Goal: Transaction & Acquisition: Purchase product/service

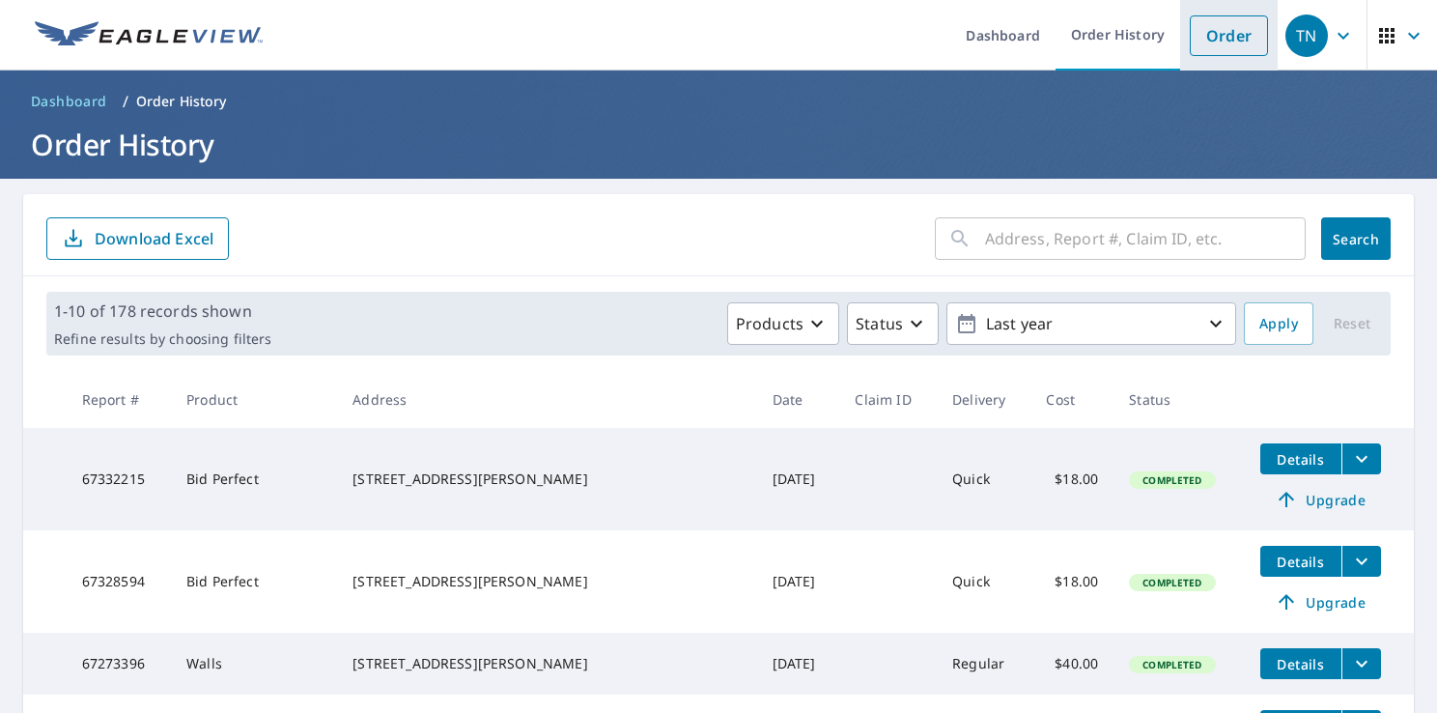
click at [1238, 41] on link "Order" at bounding box center [1229, 35] width 78 height 41
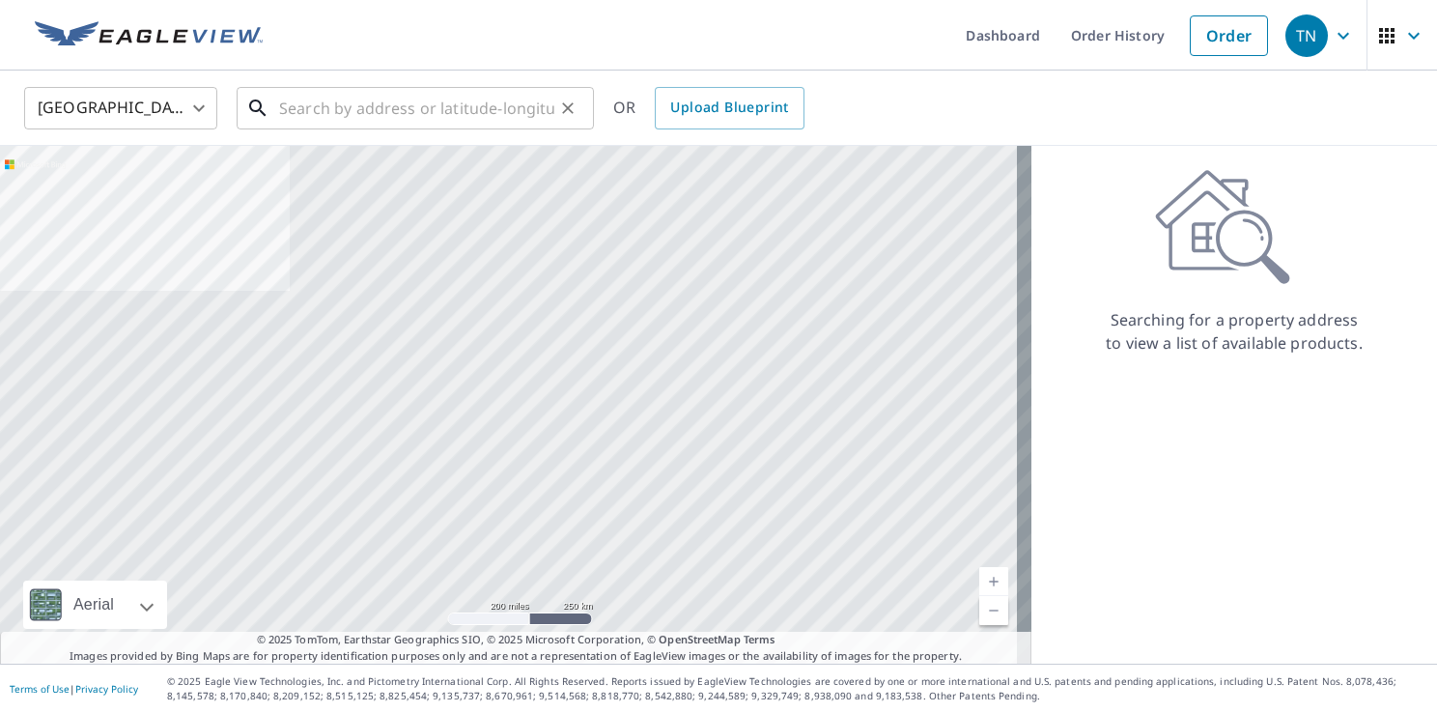
click at [452, 109] on input "text" at bounding box center [416, 108] width 275 height 54
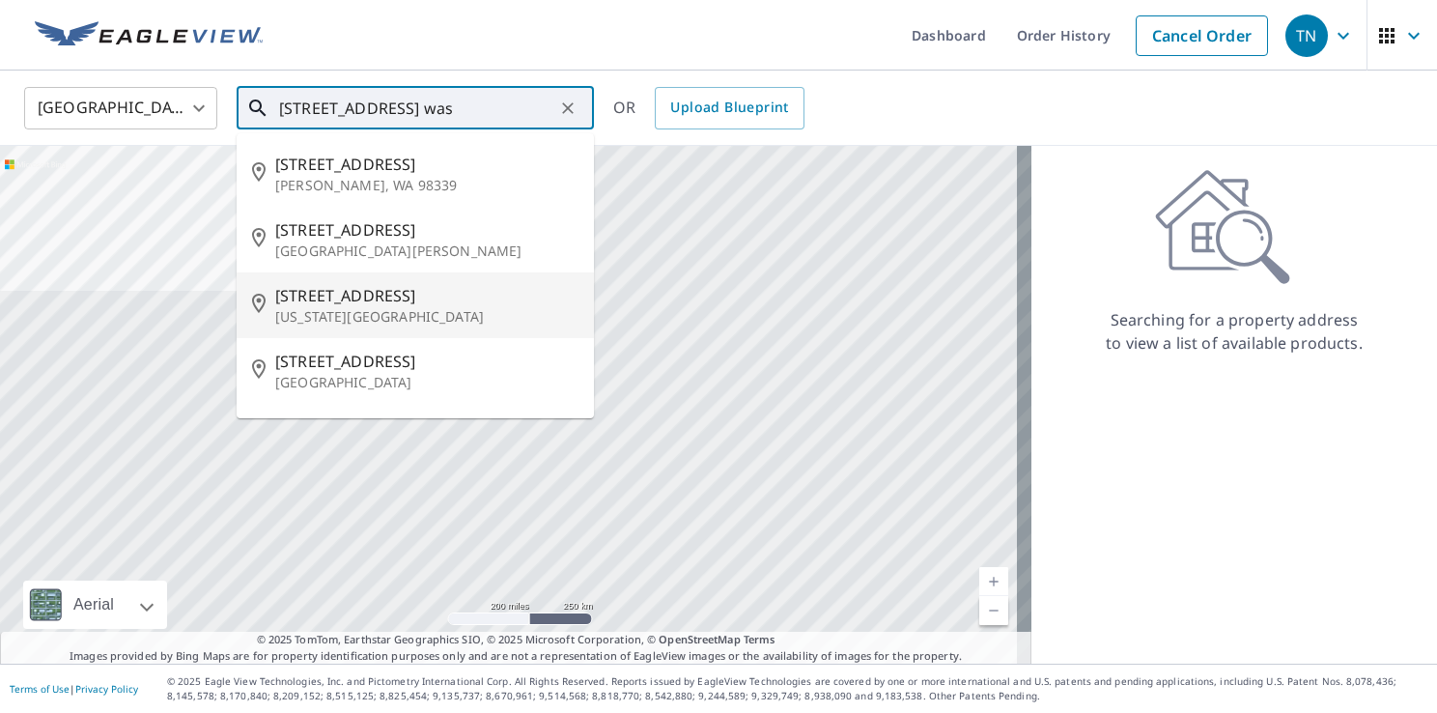
click at [394, 293] on span "[STREET_ADDRESS]" at bounding box center [426, 295] width 303 height 23
type input "[STREET_ADDRESS][US_STATE]"
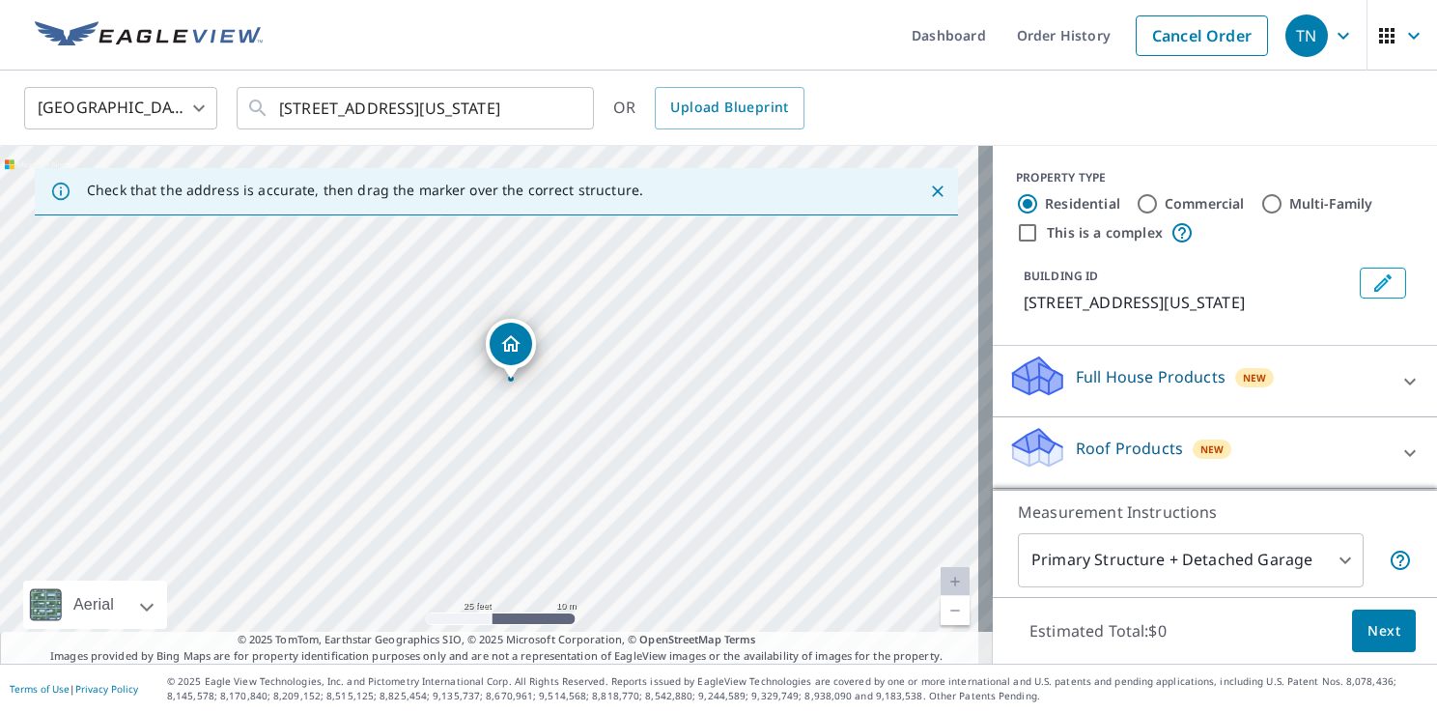
drag, startPoint x: 518, startPoint y: 361, endPoint x: 529, endPoint y: 438, distance: 78.1
click at [529, 438] on div "[STREET_ADDRESS][US_STATE]" at bounding box center [496, 405] width 993 height 518
click at [1398, 464] on icon at bounding box center [1409, 452] width 23 height 23
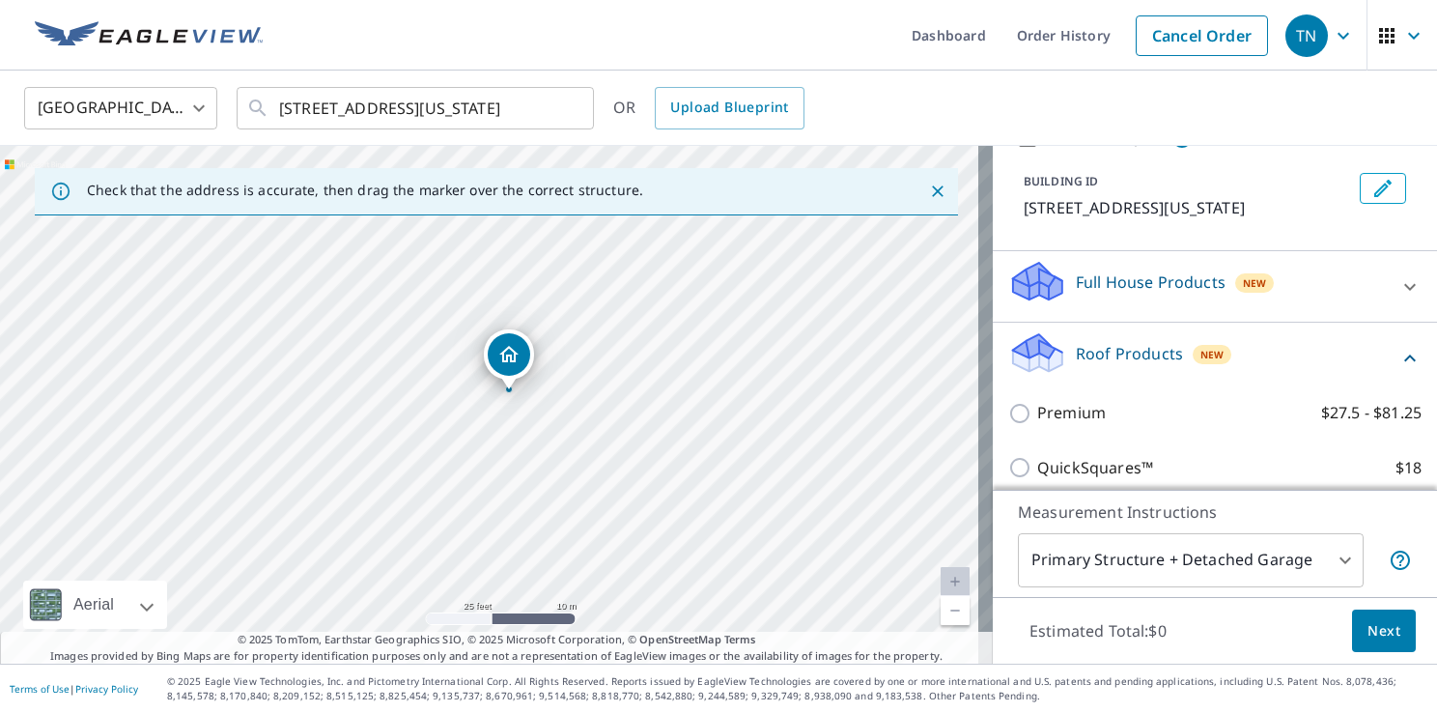
scroll to position [290, 0]
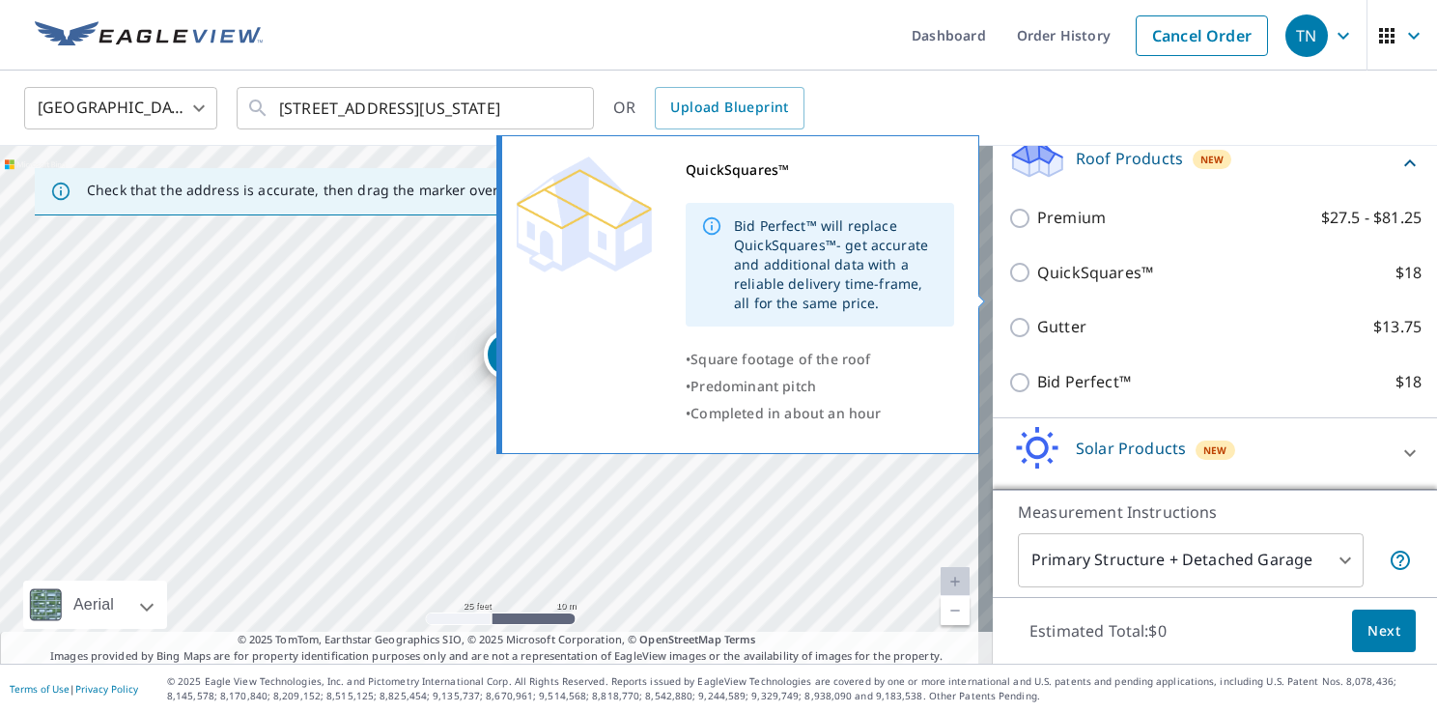
click at [1115, 285] on p "QuickSquares™" at bounding box center [1095, 273] width 116 height 24
click at [1037, 284] on input "QuickSquares™ $18" at bounding box center [1022, 272] width 29 height 23
checkbox input "true"
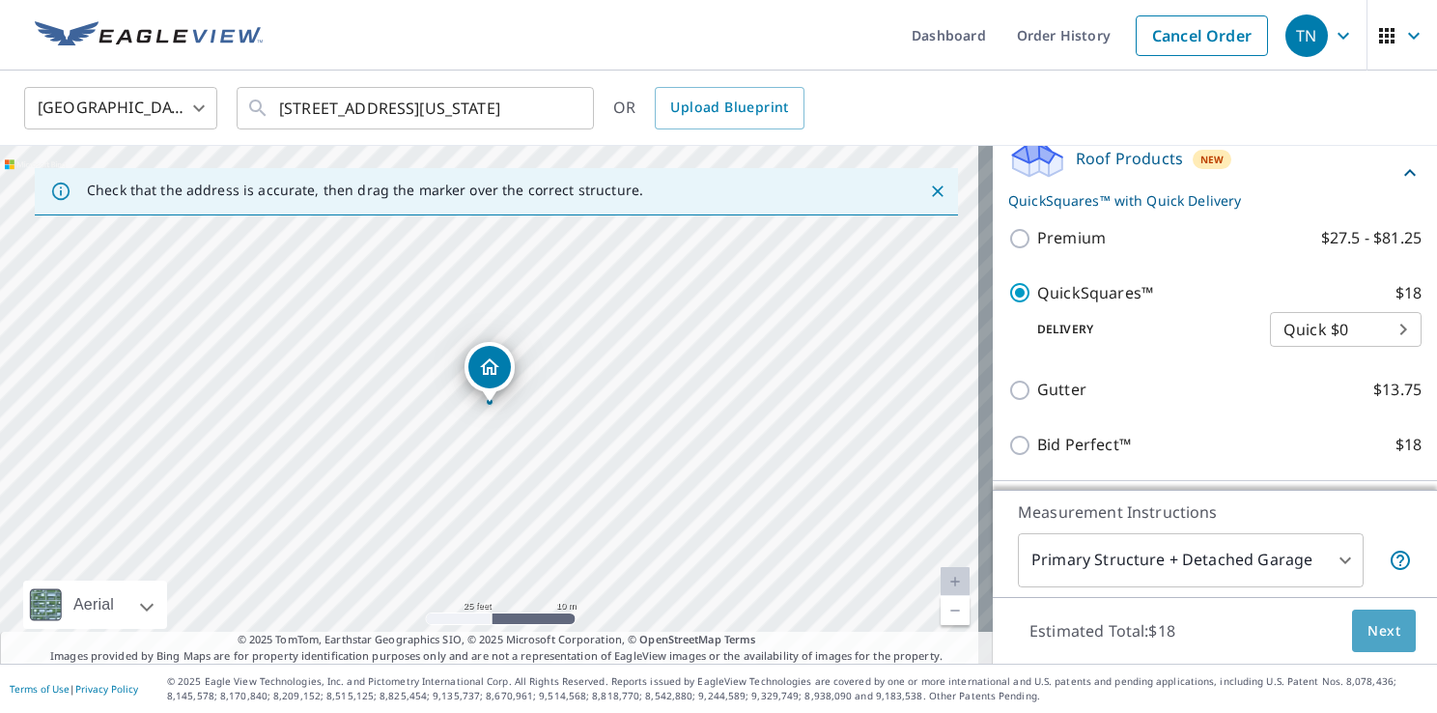
click at [1372, 629] on span "Next" at bounding box center [1383, 631] width 33 height 24
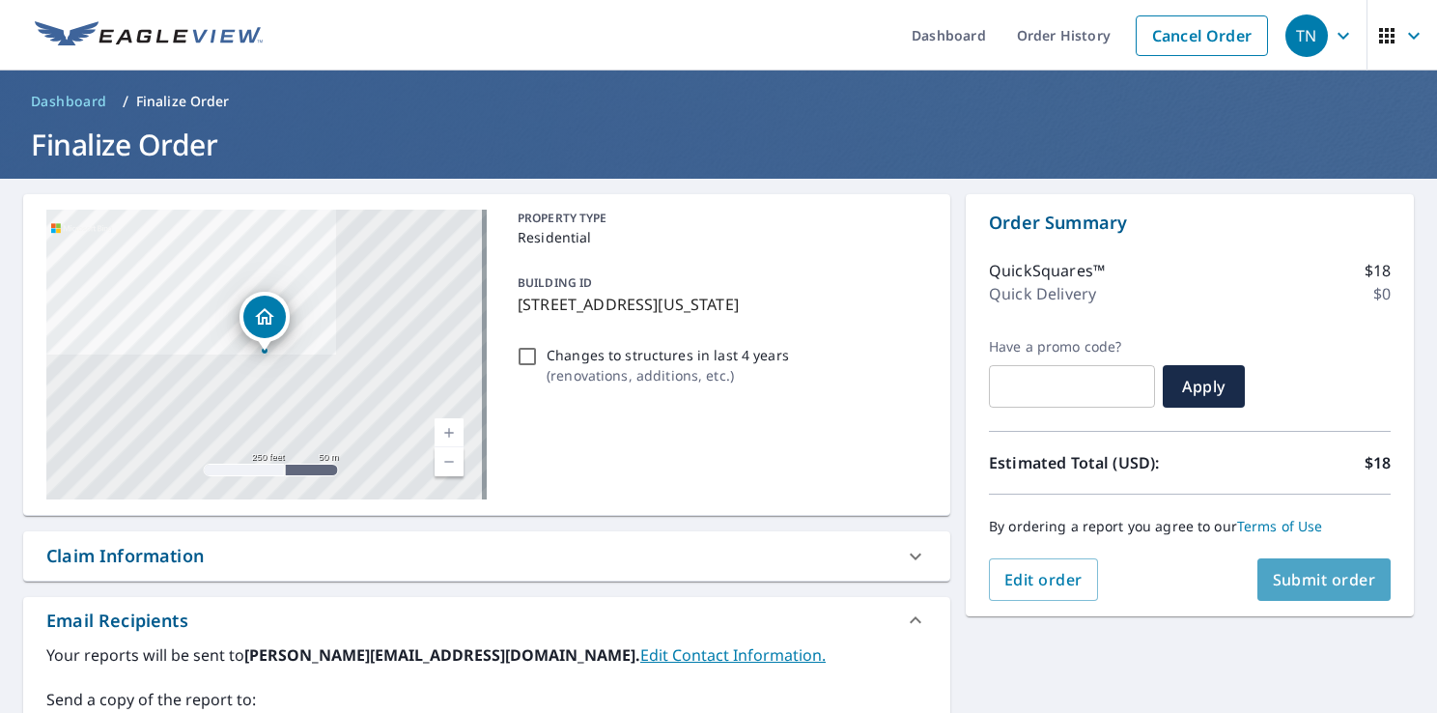
click at [1329, 576] on span "Submit order" at bounding box center [1324, 579] width 103 height 21
